Goal: Transaction & Acquisition: Purchase product/service

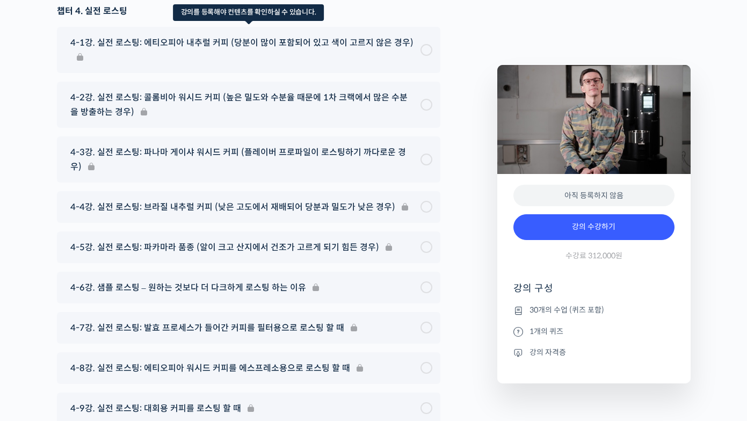
scroll to position [5935, 0]
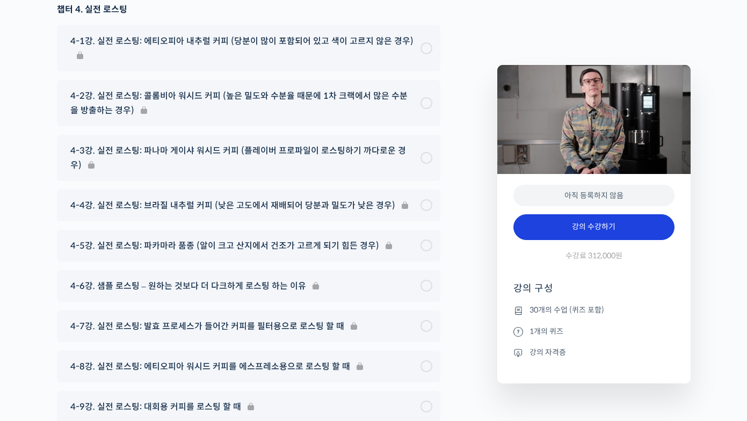
click at [598, 237] on link "강의 수강하기" at bounding box center [594, 227] width 161 height 26
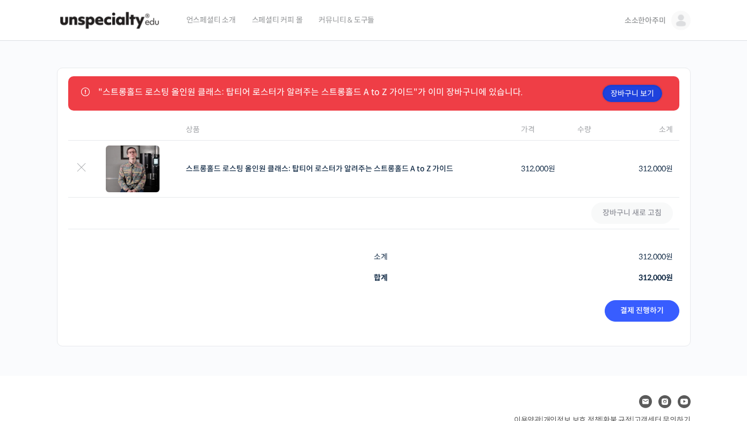
click at [627, 98] on link "장바구니 보기" at bounding box center [633, 93] width 60 height 17
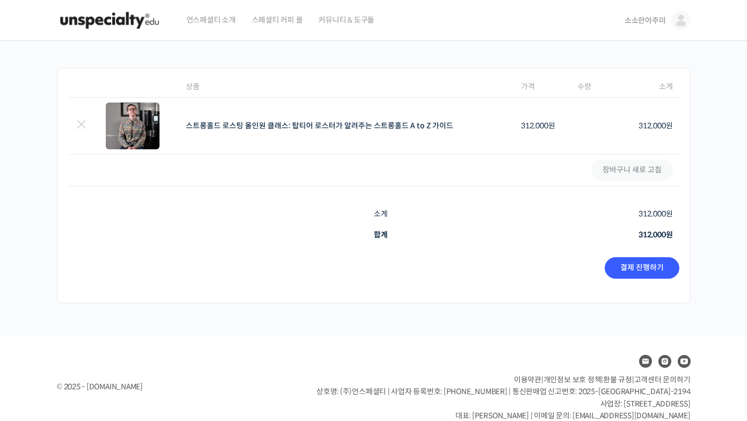
click at [543, 166] on td "쿠폰: 쿠폰 적용하기 장바구니 새로 고침" at bounding box center [373, 171] width 611 height 32
click at [655, 263] on link "결제 진행하기" at bounding box center [642, 267] width 75 height 21
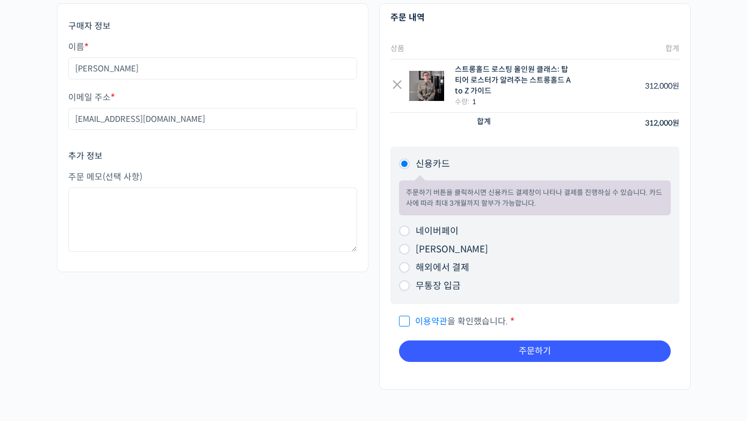
scroll to position [88, 0]
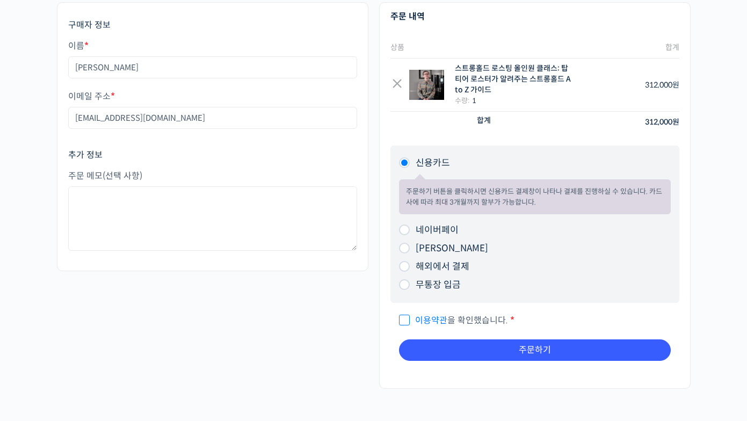
drag, startPoint x: 407, startPoint y: 292, endPoint x: 406, endPoint y: 285, distance: 7.2
click at [407, 292] on li "무통장 입금 주문하기 버튼을 클릭하시면 입금 계좌 정보를 알려드리겠습니다. ※ 언스페셜티 에듀는 원격교육학원으로 인정받아 부가세 면세 대상입니…" at bounding box center [535, 285] width 272 height 18
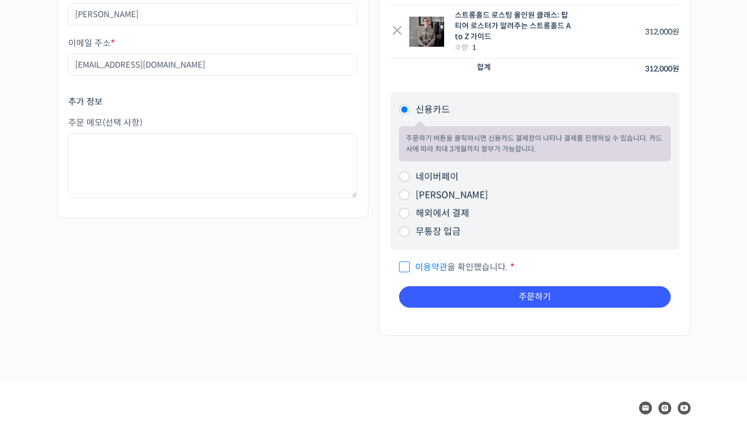
scroll to position [147, 0]
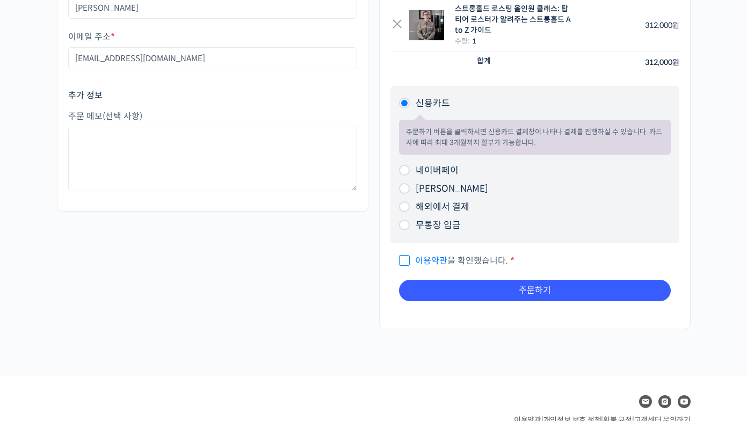
click at [402, 261] on span "이용약관 을 확인했습니다." at bounding box center [453, 260] width 109 height 11
click at [402, 259] on input "이용약관 을 확인했습니다. *" at bounding box center [402, 255] width 7 height 7
checkbox input "true"
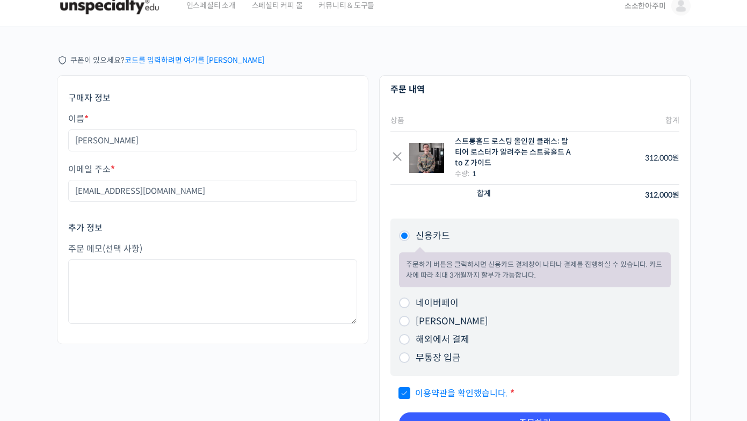
scroll to position [13, 0]
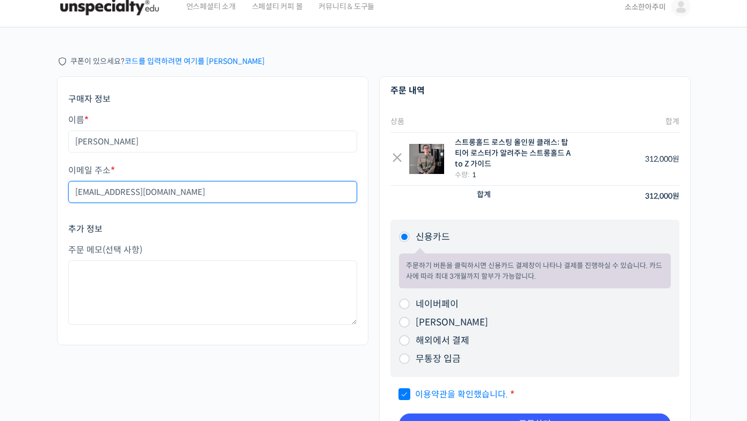
click at [181, 200] on input "estherhsl@naver.com" at bounding box center [212, 192] width 289 height 22
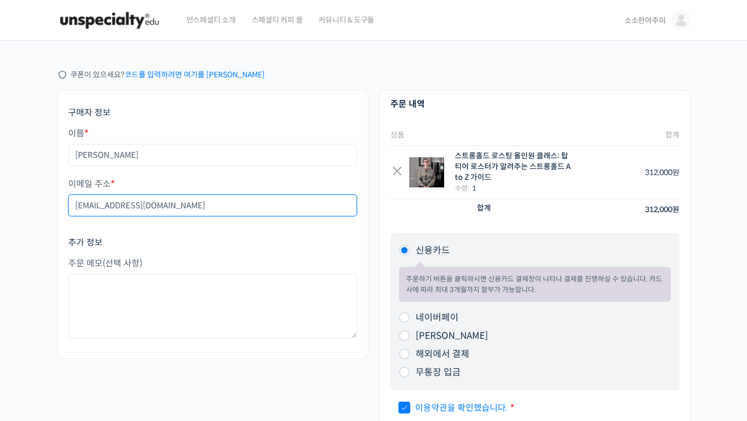
scroll to position [0, 0]
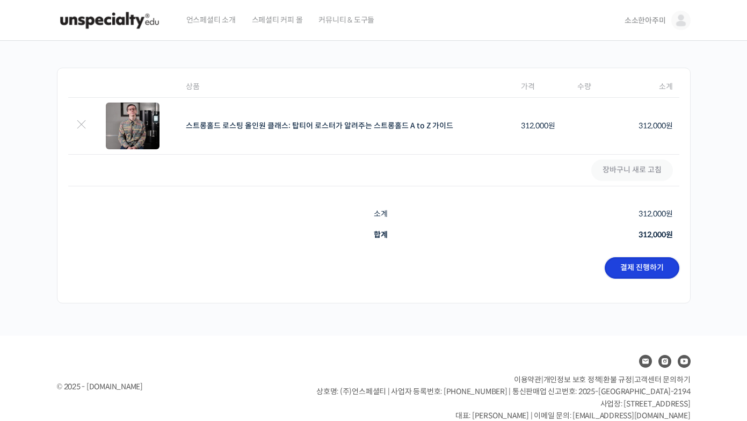
click at [631, 271] on link "결제 진행하기" at bounding box center [642, 267] width 75 height 21
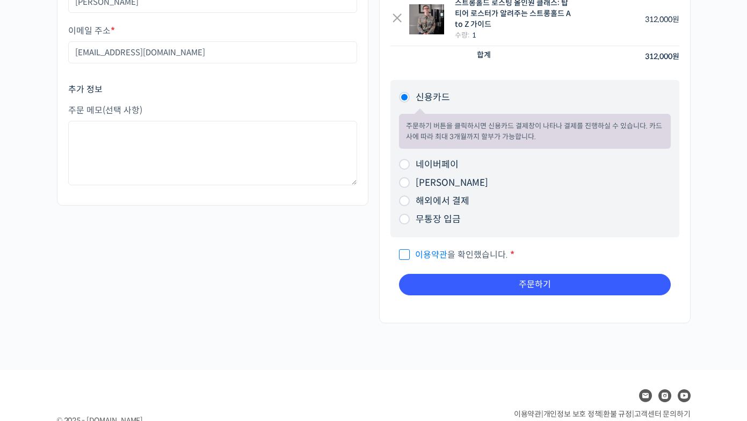
scroll to position [154, 0]
click at [399, 258] on span "이용약관 을 확인했습니다." at bounding box center [453, 254] width 109 height 11
click at [399, 253] on input "이용약관 을 확인했습니다. *" at bounding box center [402, 249] width 7 height 7
checkbox input "true"
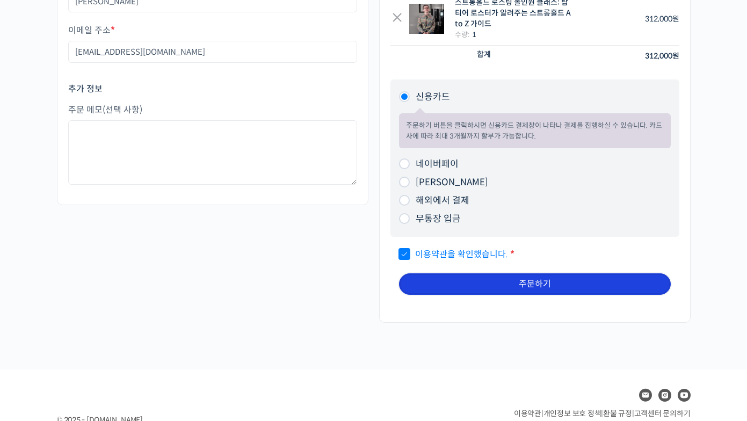
click at [458, 280] on button "주문하기" at bounding box center [535, 283] width 272 height 21
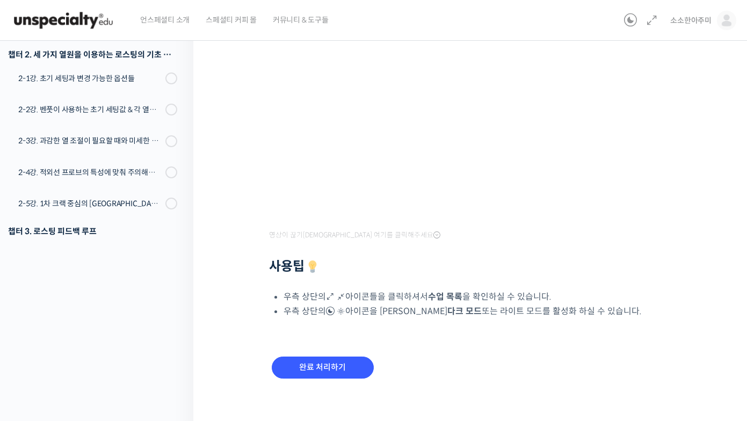
scroll to position [181, 0]
